Goal: Task Accomplishment & Management: Manage account settings

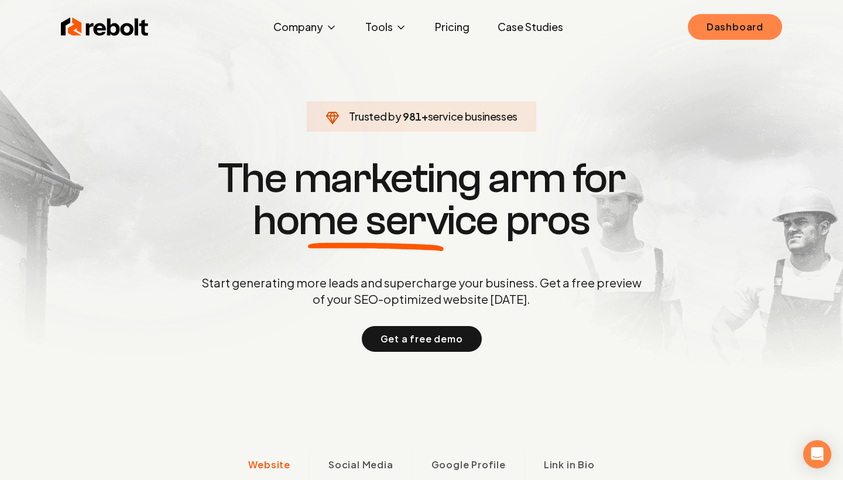
click at [711, 35] on link "Dashboard" at bounding box center [734, 27] width 94 height 26
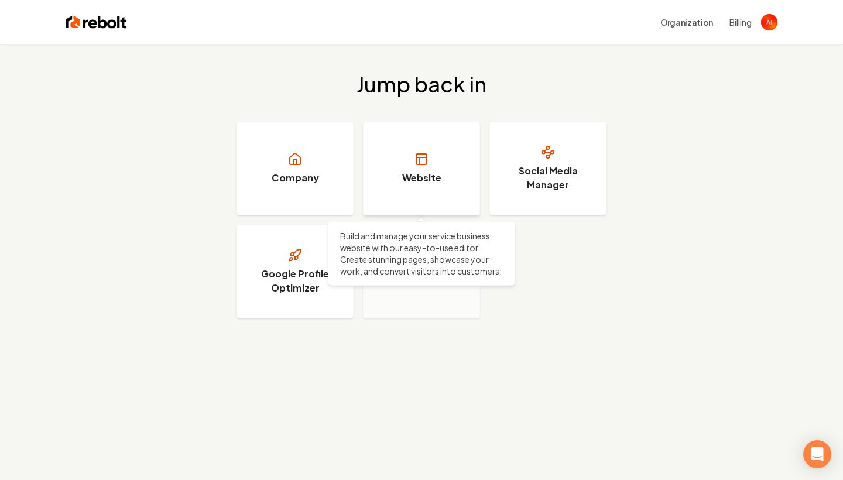
click at [445, 160] on link "Website" at bounding box center [421, 169] width 117 height 94
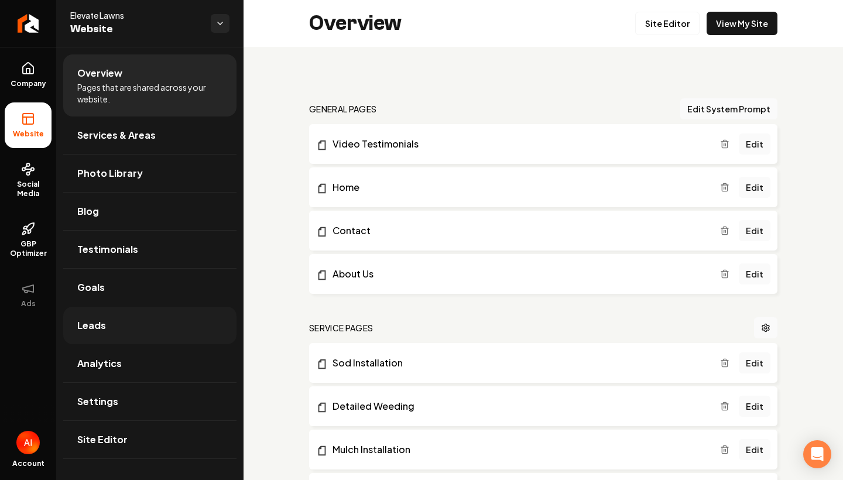
click at [126, 321] on link "Leads" at bounding box center [149, 325] width 173 height 37
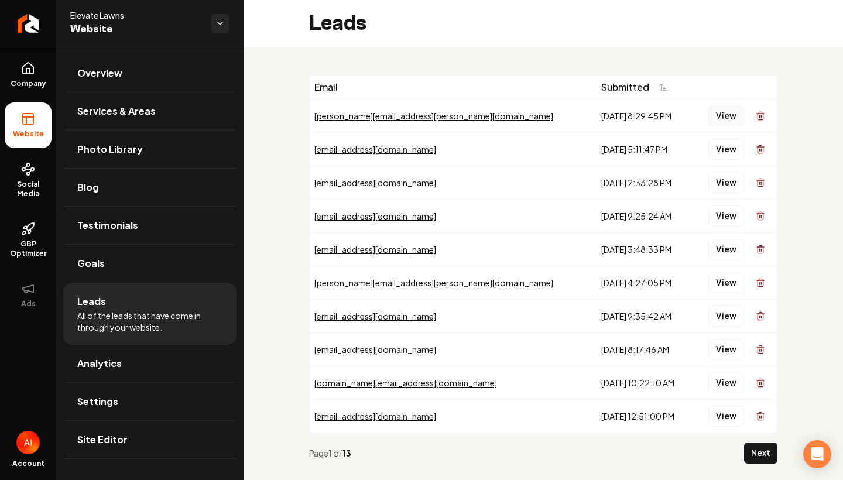
click at [727, 115] on button "View" at bounding box center [726, 115] width 36 height 21
click at [718, 147] on button "View" at bounding box center [726, 149] width 36 height 21
click at [737, 146] on button "View" at bounding box center [726, 149] width 36 height 21
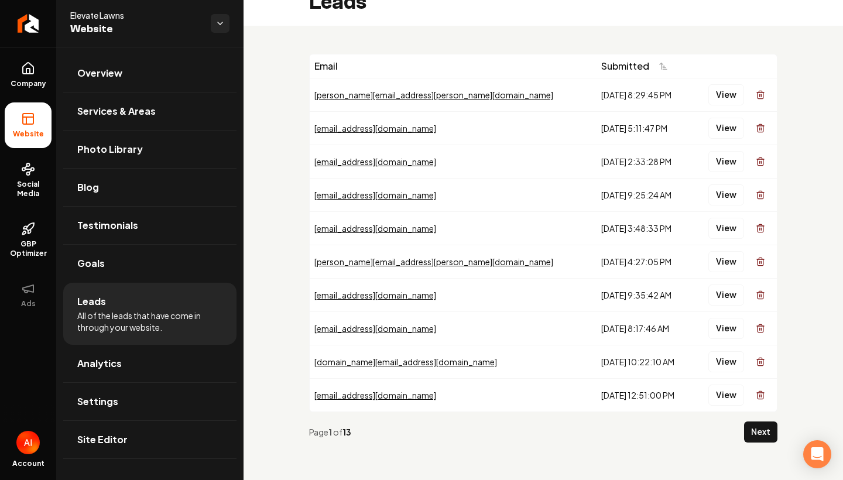
scroll to position [21, 0]
click at [761, 436] on button "Next" at bounding box center [760, 431] width 33 height 21
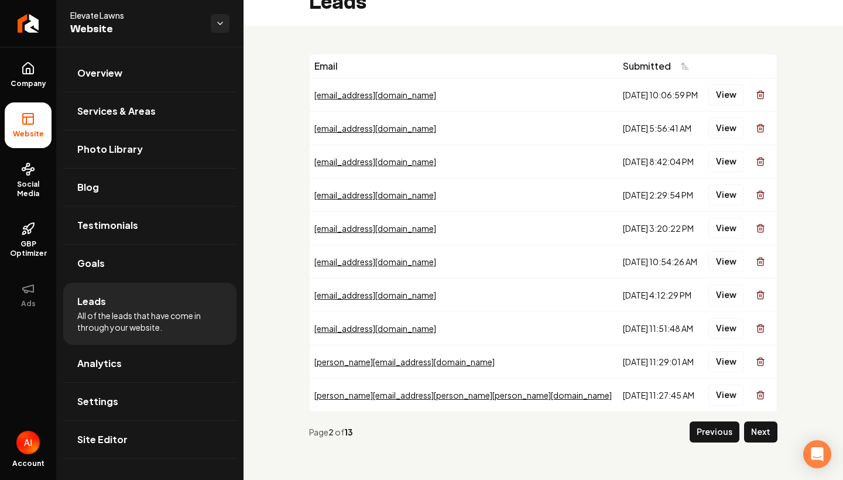
scroll to position [11, 0]
